Goal: Information Seeking & Learning: Learn about a topic

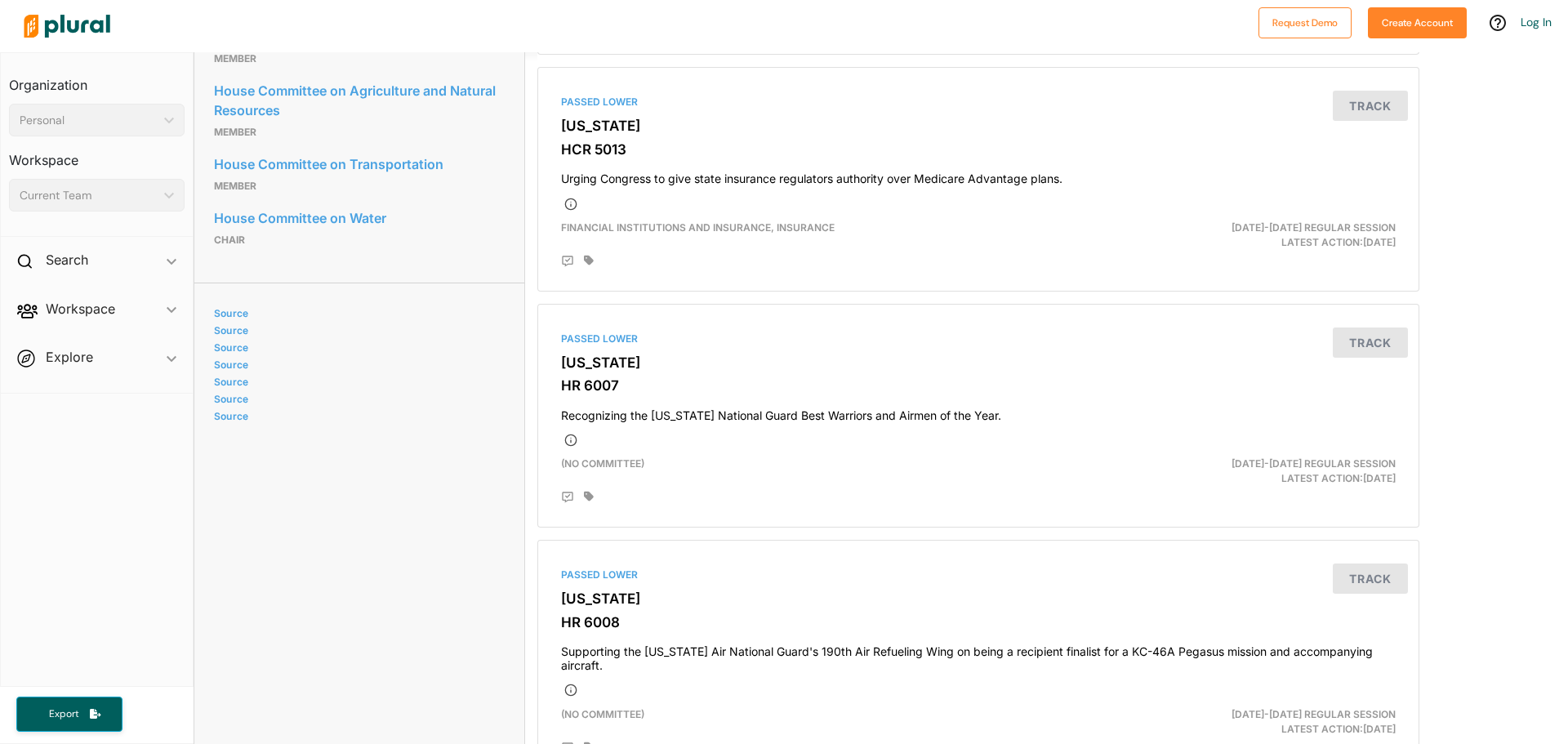
scroll to position [898, 0]
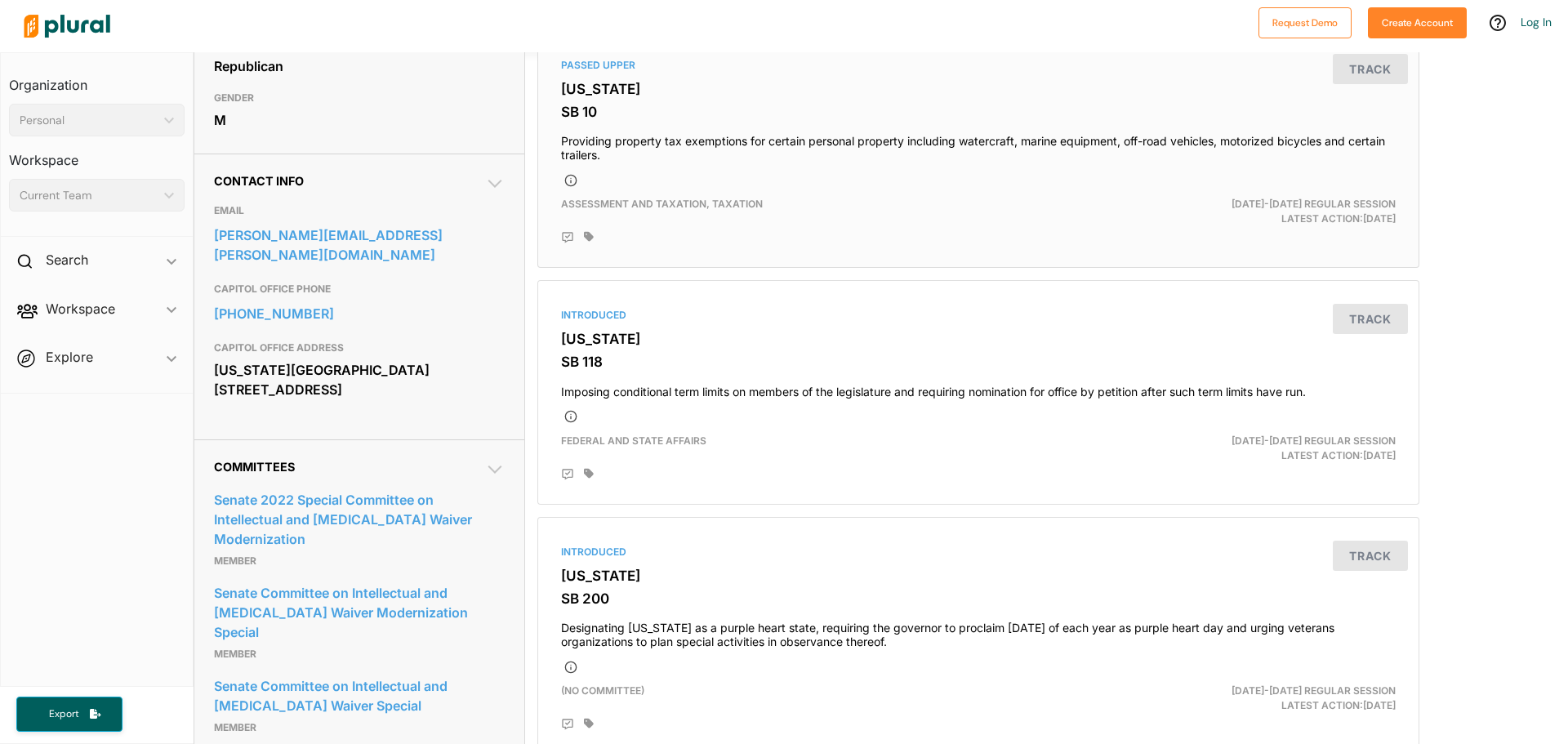
scroll to position [735, 0]
